Goal: Information Seeking & Learning: Understand process/instructions

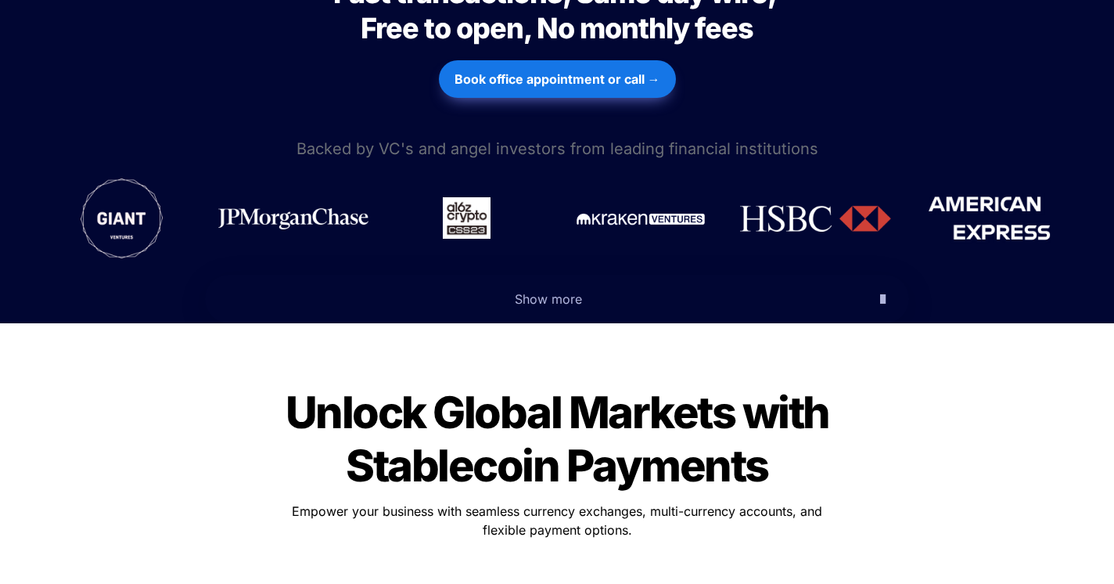
scroll to position [391, 0]
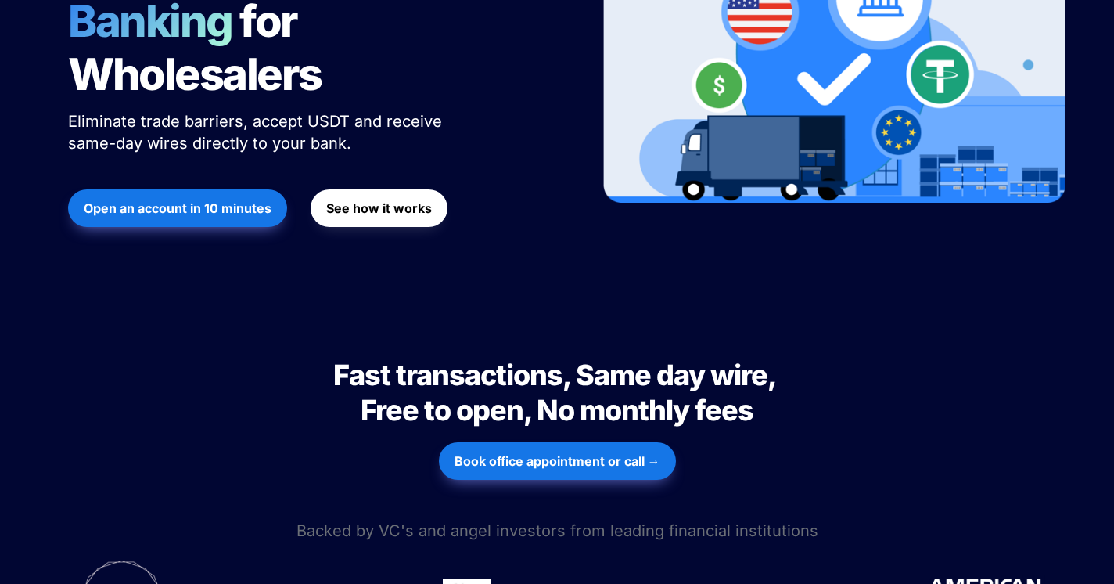
click at [400, 189] on button "See how it works" at bounding box center [379, 208] width 137 height 38
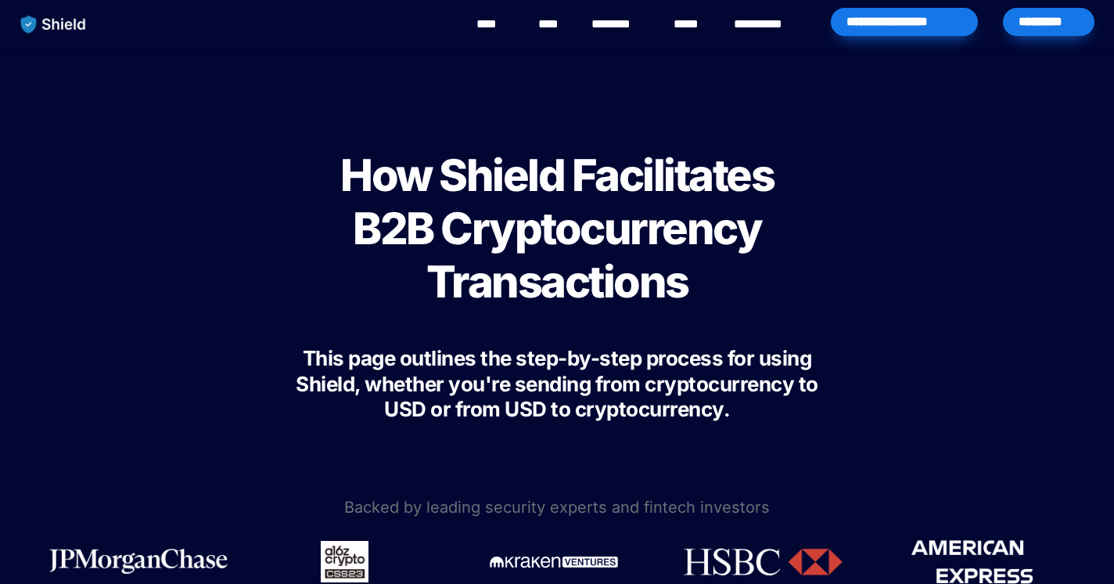
click at [580, 375] on span "This page outlines the step-by-step process for using Shield, whether you're se…" at bounding box center [559, 383] width 526 height 75
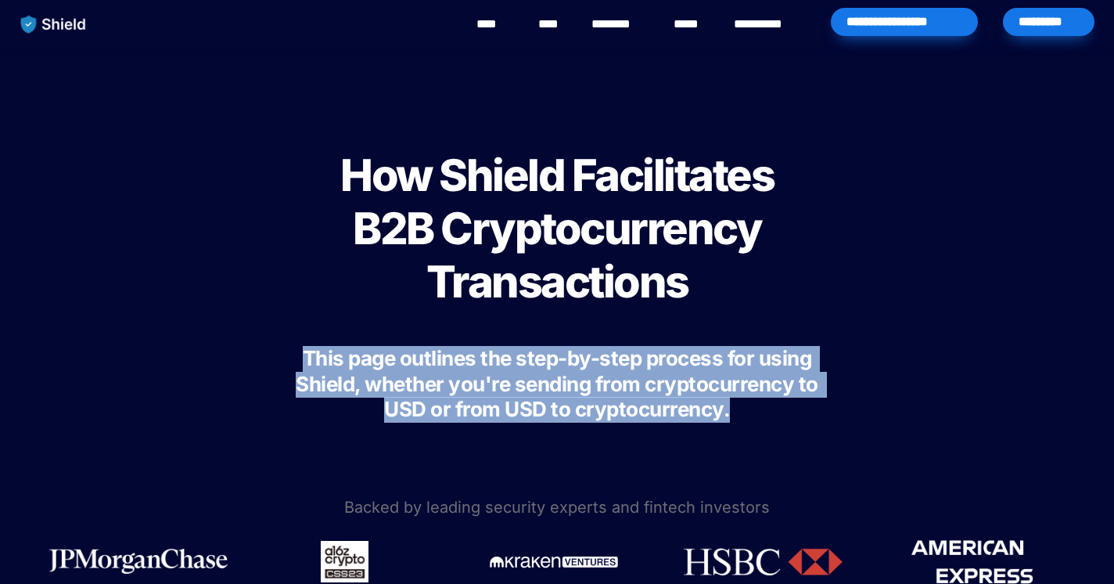
click at [580, 375] on span "This page outlines the step-by-step process for using Shield, whether you're se…" at bounding box center [559, 383] width 526 height 75
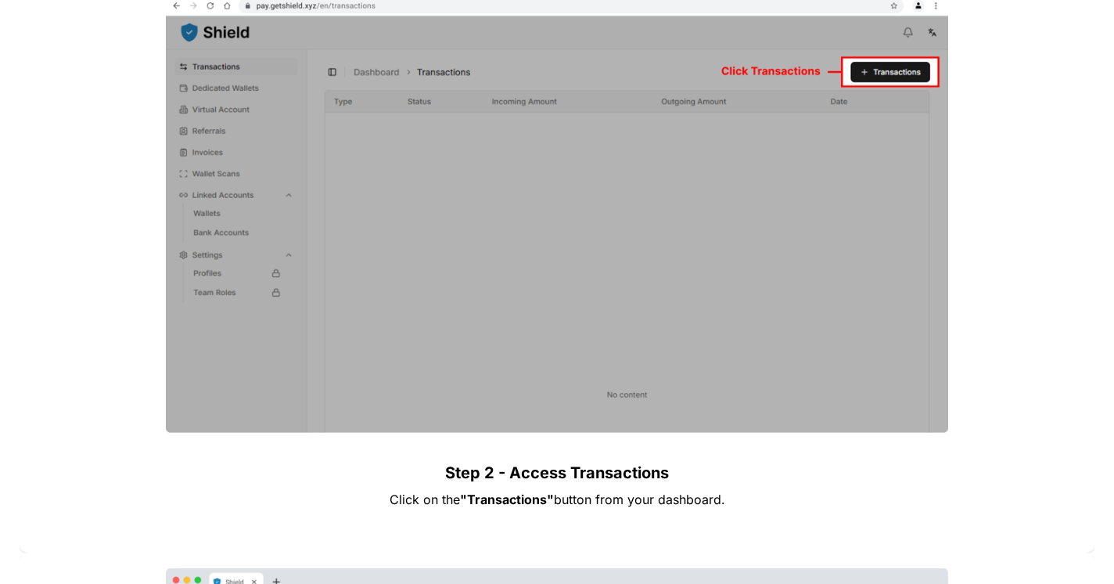
scroll to position [2111, 0]
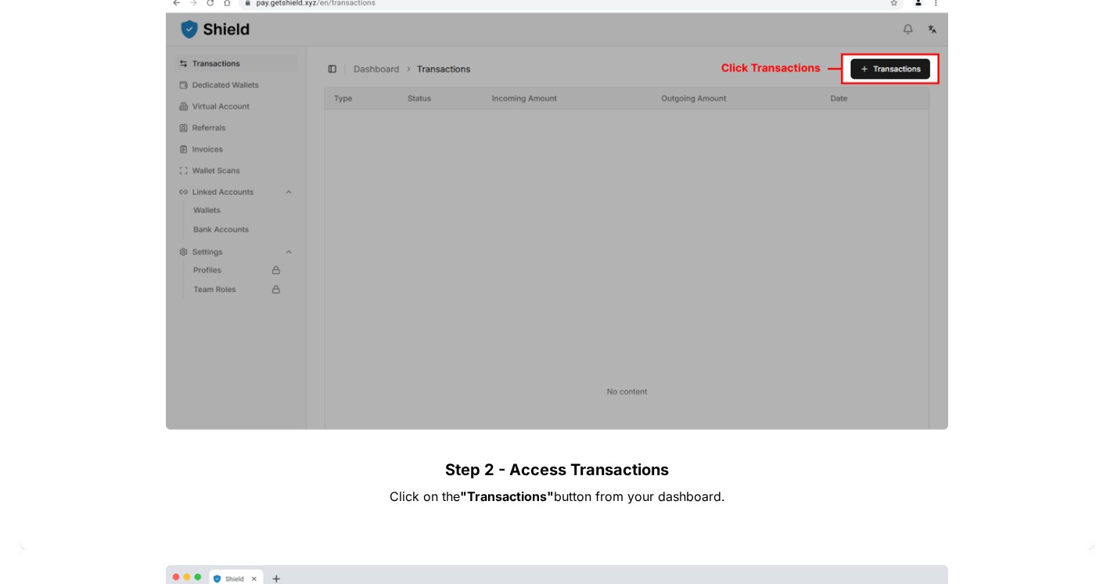
click at [956, 251] on div at bounding box center [556, 199] width 1043 height 461
click at [956, 105] on div at bounding box center [556, 199] width 1043 height 461
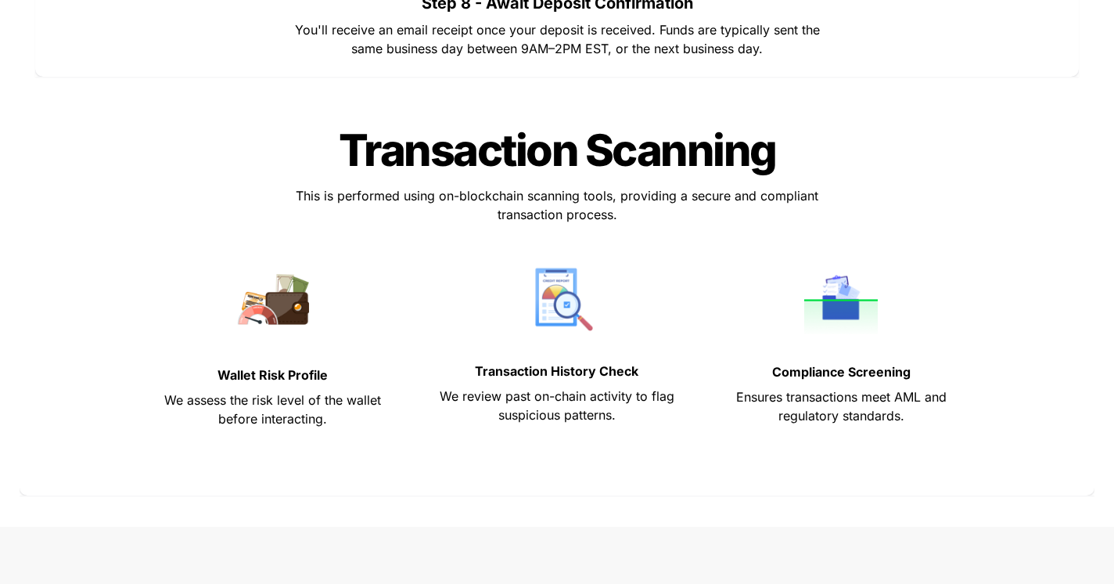
scroll to position [6210, 0]
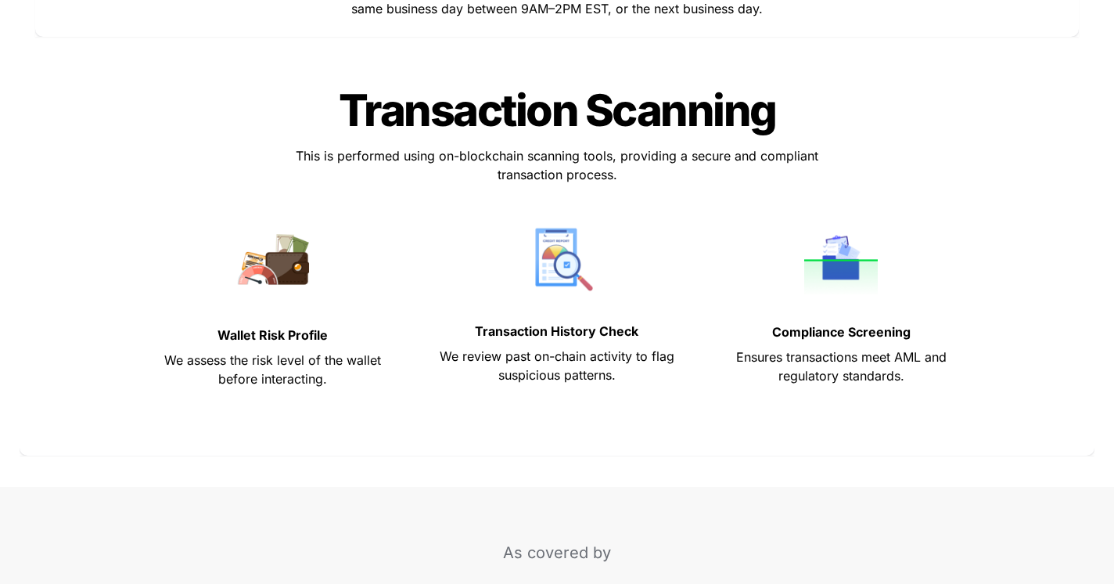
click at [972, 141] on div "Transaction Scanning Transaction Scanning This is performed using on-blockchain…" at bounding box center [557, 251] width 860 height 378
click at [972, 138] on div "Transaction Scanning Transaction Scanning This is performed using on-blockchain…" at bounding box center [557, 251] width 860 height 378
click at [983, 210] on div "Transaction Scanning Transaction Scanning This is performed using on-blockchain…" at bounding box center [557, 251] width 860 height 378
click at [983, 209] on div "Transaction Scanning Transaction Scanning This is performed using on-blockchain…" at bounding box center [557, 251] width 860 height 378
click at [991, 264] on div "Transaction Scanning Transaction Scanning This is performed using on-blockchain…" at bounding box center [556, 251] width 1043 height 378
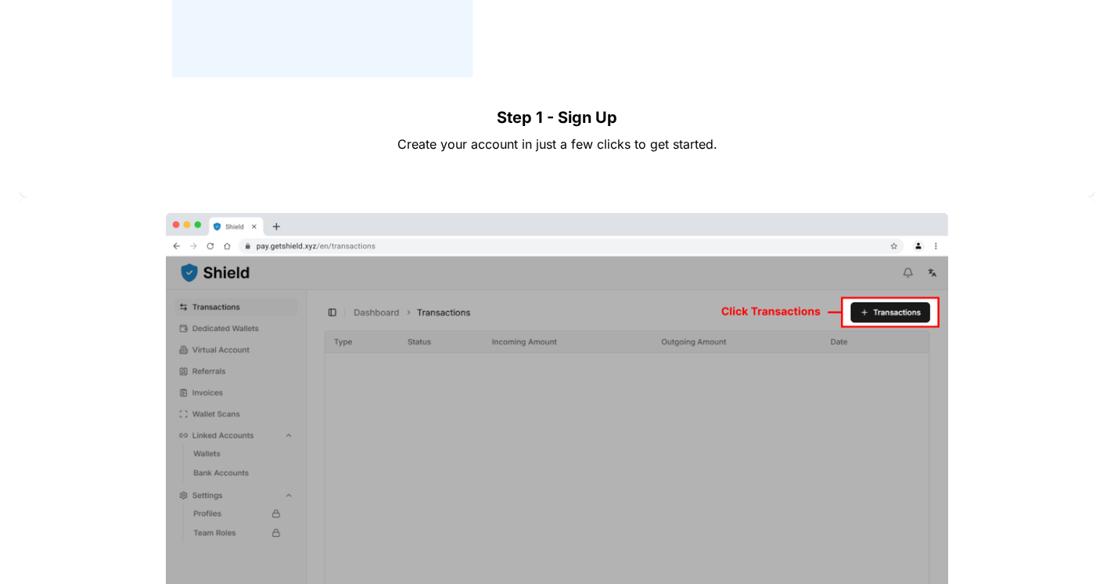
scroll to position [1661, 0]
